Goal: Task Accomplishment & Management: Manage account settings

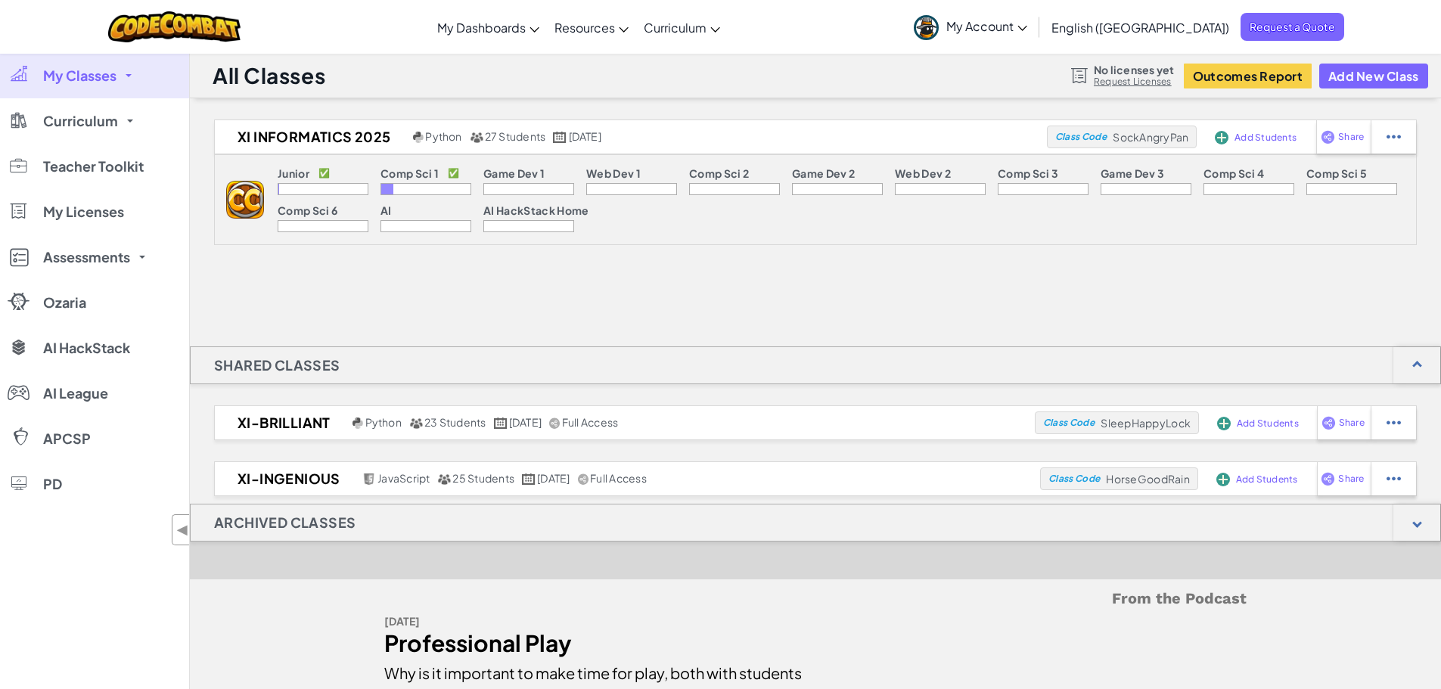
click at [1027, 27] on span "My Account" at bounding box center [987, 26] width 81 height 16
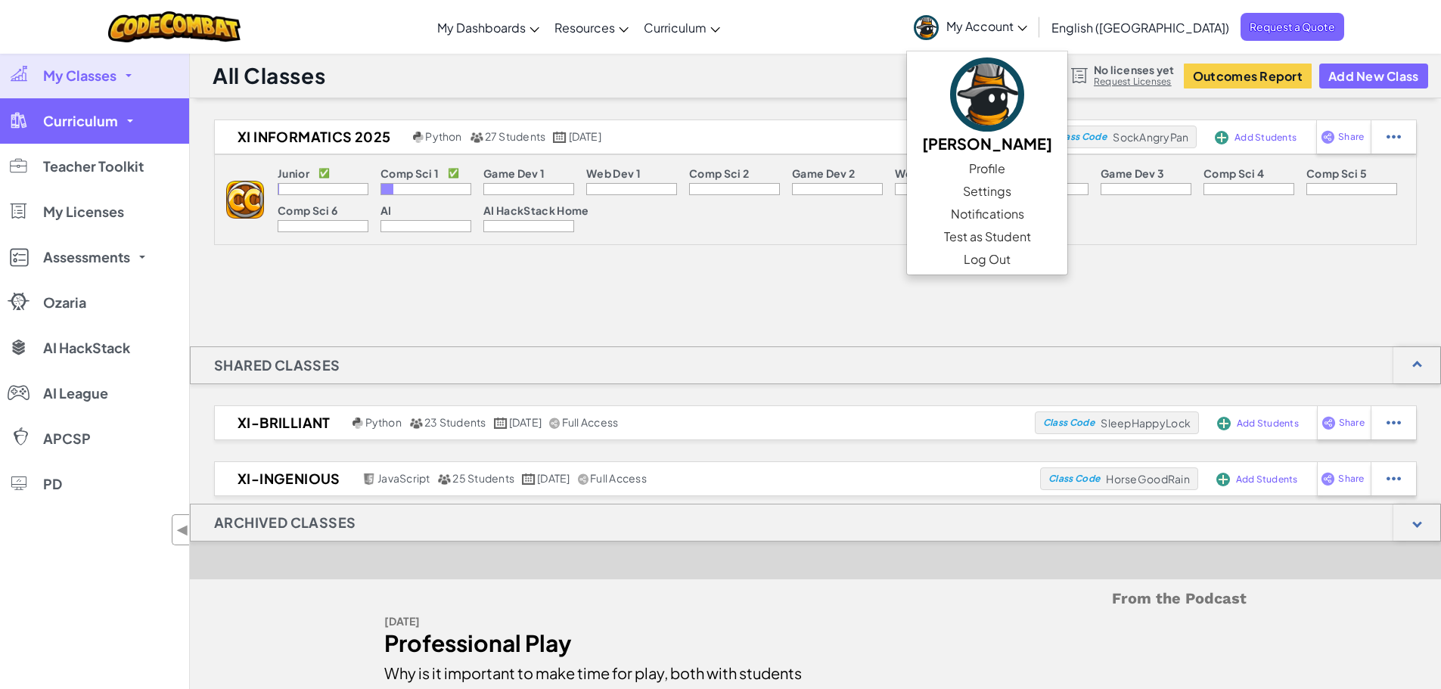
click at [112, 120] on span "Curriculum" at bounding box center [80, 121] width 75 height 14
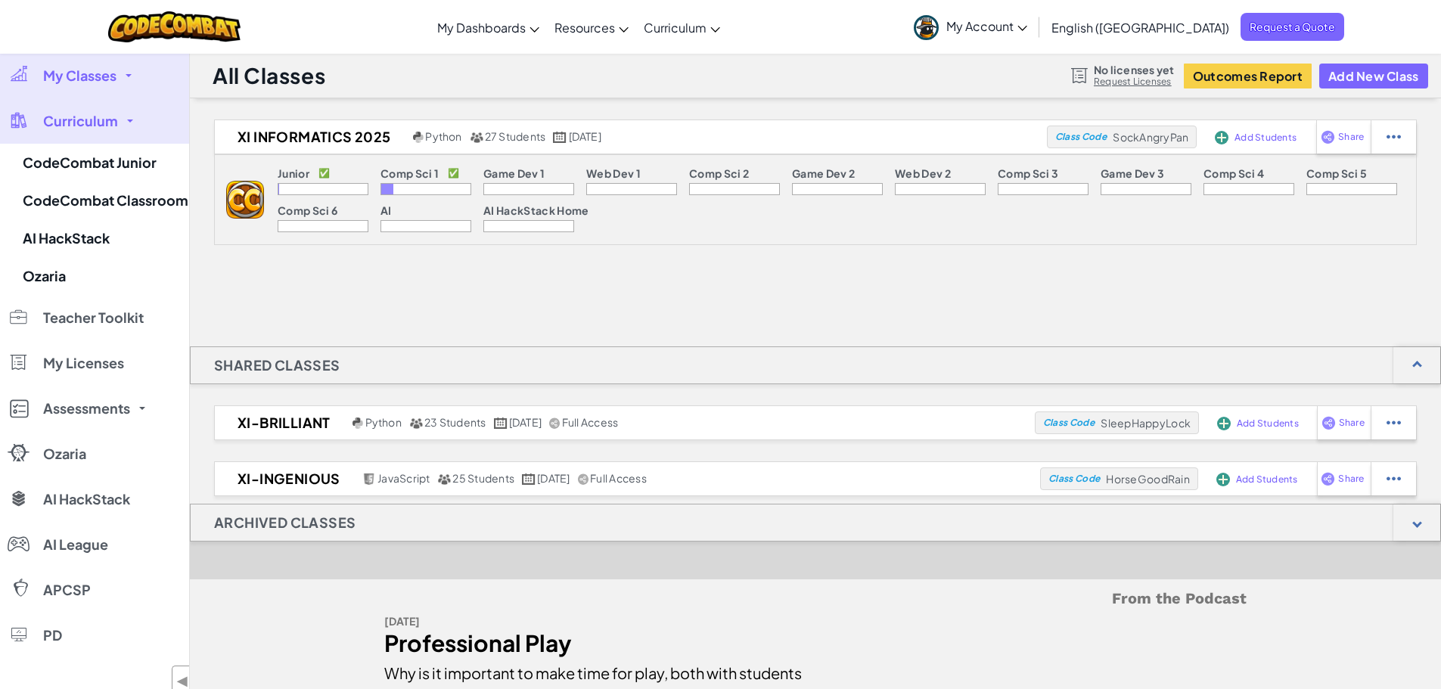
click at [406, 173] on p "Comp Sci 1" at bounding box center [410, 173] width 58 height 12
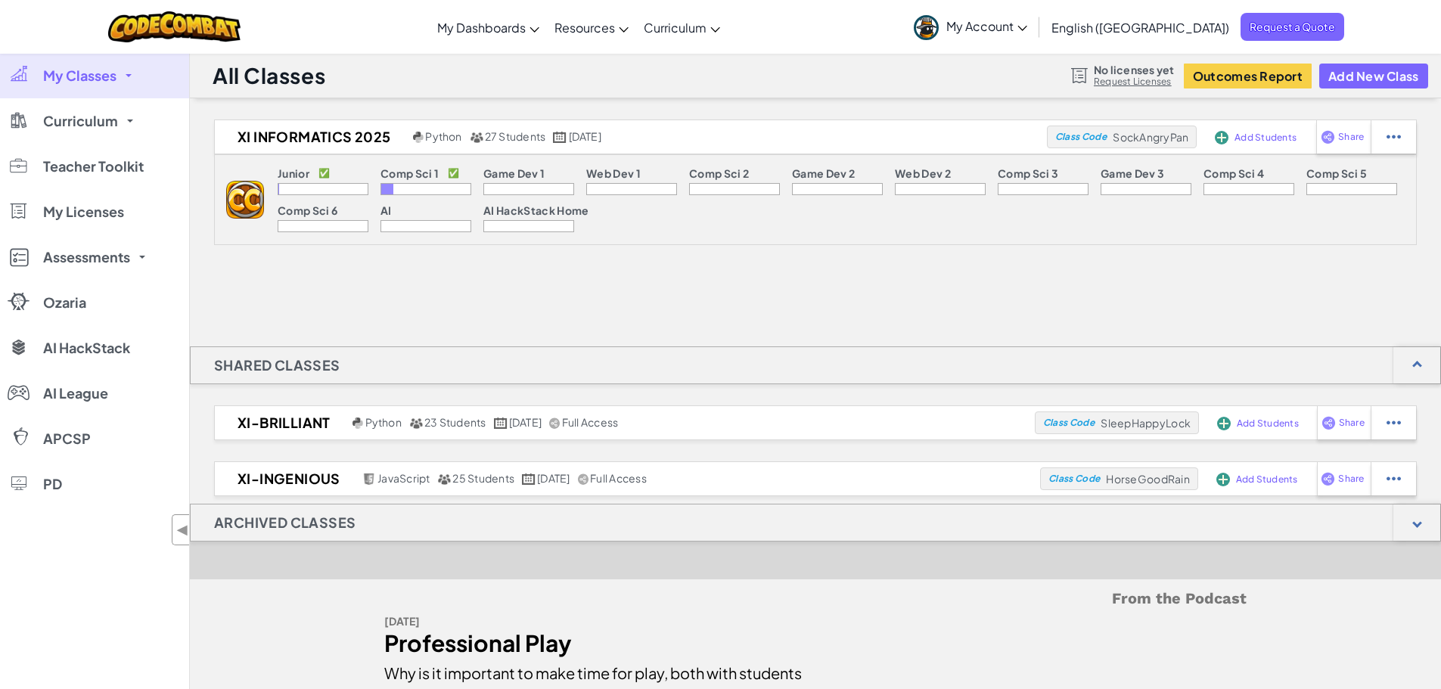
click at [337, 512] on h1 "Archived Classes" at bounding box center [285, 523] width 188 height 38
click at [335, 521] on h1 "Archived Classes" at bounding box center [285, 523] width 188 height 38
click at [291, 372] on h1 "Shared Classes" at bounding box center [277, 366] width 173 height 38
click at [1027, 30] on span "My Account" at bounding box center [987, 26] width 81 height 16
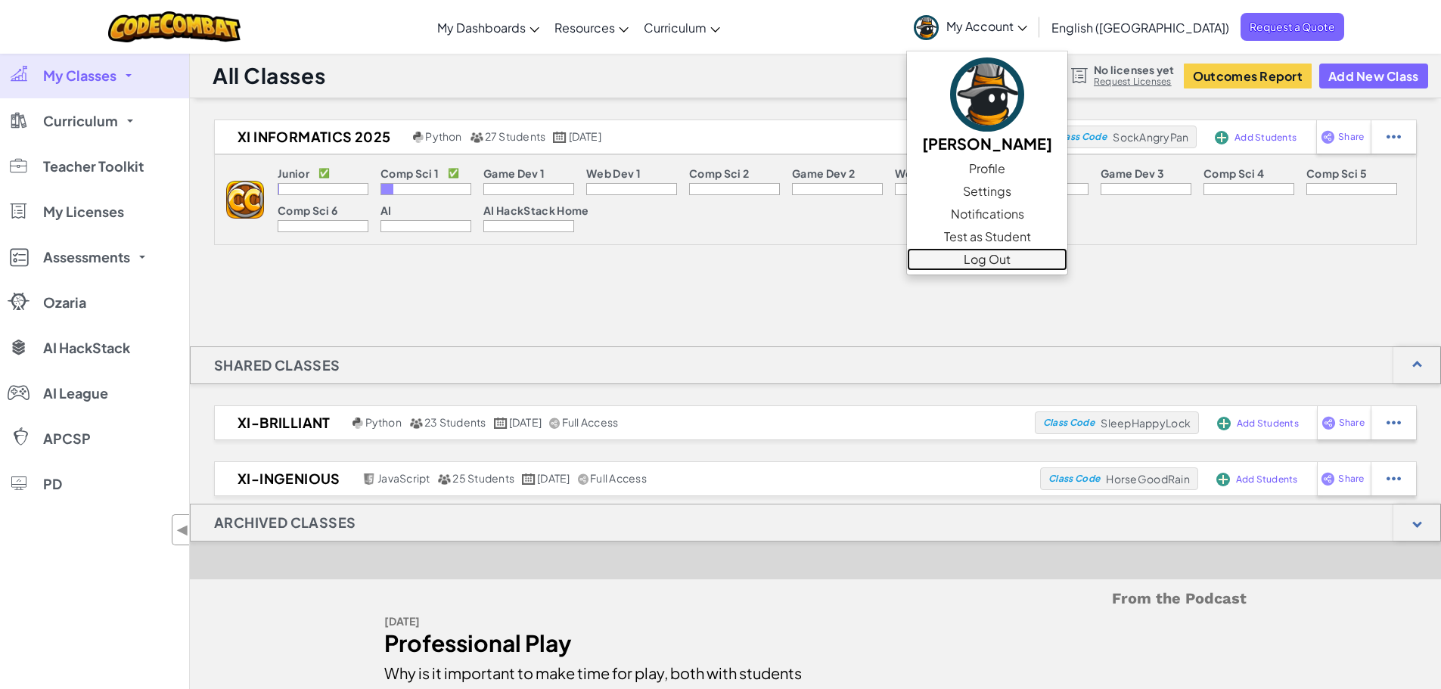
click at [1068, 262] on link "Log Out" at bounding box center [987, 259] width 160 height 23
